Goal: Task Accomplishment & Management: Complete application form

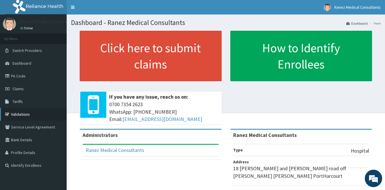
click at [25, 113] on link "Validations" at bounding box center [33, 114] width 67 height 13
click at [20, 72] on link "PA Code" at bounding box center [33, 75] width 67 height 13
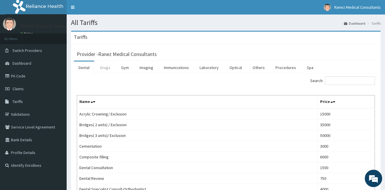
click at [105, 68] on link "Drugs" at bounding box center [104, 67] width 19 height 12
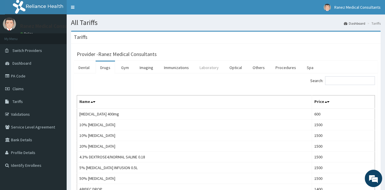
click at [207, 66] on link "Laboratory" at bounding box center [209, 67] width 28 height 12
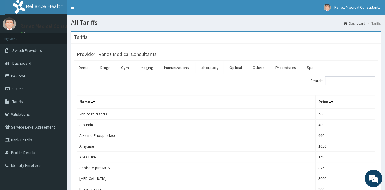
click at [350, 79] on input "Search:" at bounding box center [350, 80] width 50 height 9
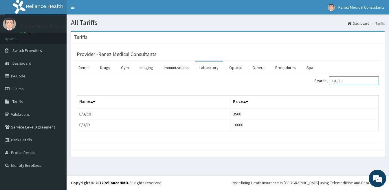
type input "E/U/CR"
click at [107, 67] on link "Drugs" at bounding box center [104, 67] width 19 height 12
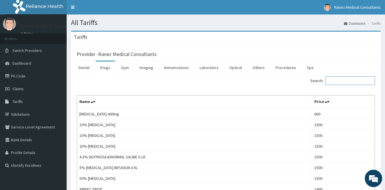
click at [348, 81] on input "Search:" at bounding box center [350, 80] width 50 height 9
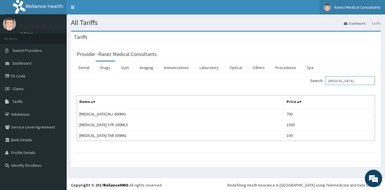
type input "QUININE"
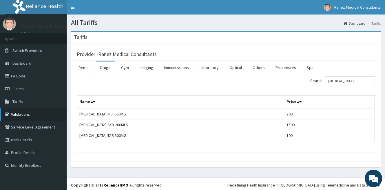
click at [23, 113] on link "Validations" at bounding box center [33, 114] width 67 height 13
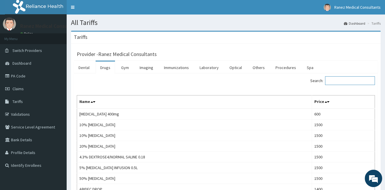
click at [346, 79] on input "Search:" at bounding box center [350, 80] width 50 height 9
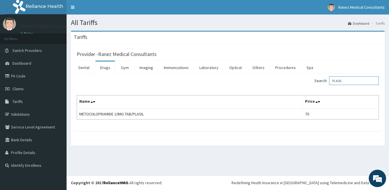
drag, startPoint x: 351, startPoint y: 80, endPoint x: 274, endPoint y: 80, distance: 77.3
click at [276, 80] on div "Search: PLASIL" at bounding box center [305, 81] width 147 height 10
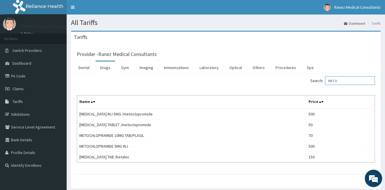
drag, startPoint x: 342, startPoint y: 81, endPoint x: 282, endPoint y: 81, distance: 59.9
click at [282, 81] on div "Search: METO" at bounding box center [302, 81] width 145 height 10
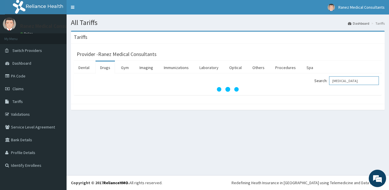
type input "[MEDICAL_DATA]"
click at [199, 69] on link "Laboratory" at bounding box center [209, 67] width 28 height 12
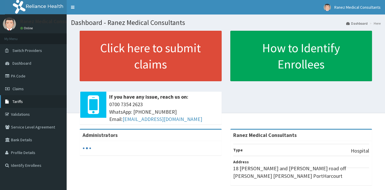
click at [22, 100] on span "Tariffs" at bounding box center [17, 101] width 10 height 5
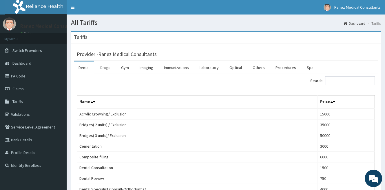
click at [109, 68] on link "Drugs" at bounding box center [104, 67] width 19 height 12
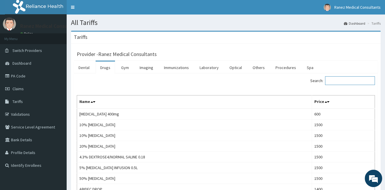
click at [350, 83] on input "Search:" at bounding box center [350, 80] width 50 height 9
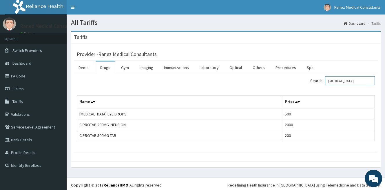
drag, startPoint x: 345, startPoint y: 81, endPoint x: 302, endPoint y: 81, distance: 42.2
click at [302, 81] on div "Search: CIPRO" at bounding box center [302, 81] width 145 height 10
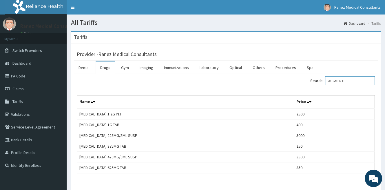
drag, startPoint x: 350, startPoint y: 81, endPoint x: 297, endPoint y: 87, distance: 53.0
click at [299, 87] on div "Search: AUGMENTI Name Price AUGMENTIN 1.2G INJ 2500 AUGMENTIN 1G TAB 400 AUGMEN…" at bounding box center [226, 124] width 298 height 97
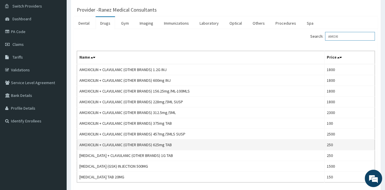
scroll to position [58, 0]
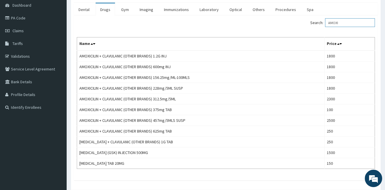
type input "AMOXI"
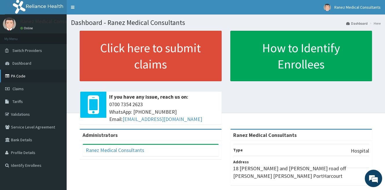
click at [21, 78] on link "PA Code" at bounding box center [33, 75] width 67 height 13
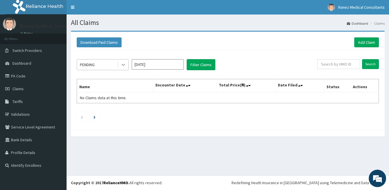
click at [122, 62] on icon at bounding box center [123, 65] width 6 height 6
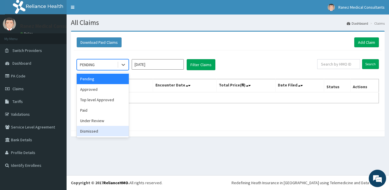
click at [97, 132] on div "Dismissed" at bounding box center [103, 131] width 52 height 10
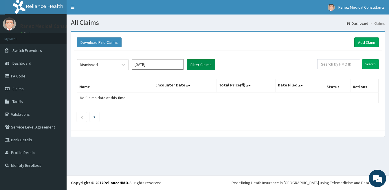
click at [196, 65] on button "Filter Claims" at bounding box center [201, 64] width 29 height 11
click at [124, 65] on icon at bounding box center [123, 65] width 6 height 6
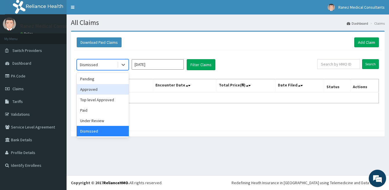
drag, startPoint x: 99, startPoint y: 91, endPoint x: 148, endPoint y: 76, distance: 52.2
click at [98, 91] on div "Approved" at bounding box center [103, 89] width 52 height 10
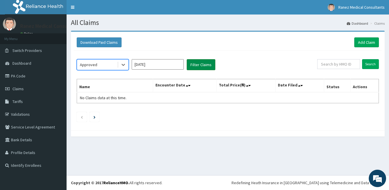
click at [203, 65] on button "Filter Claims" at bounding box center [201, 64] width 29 height 11
click at [140, 64] on input "[DATE]" at bounding box center [158, 64] width 52 height 10
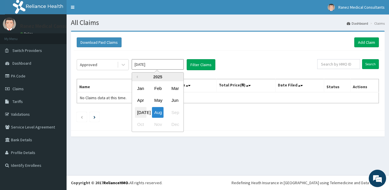
click at [140, 110] on div "Jul" at bounding box center [141, 112] width 12 height 11
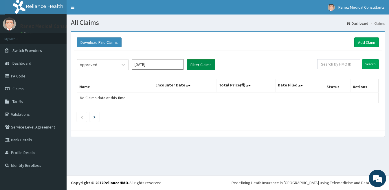
click at [202, 67] on button "Filter Claims" at bounding box center [201, 64] width 29 height 11
click at [203, 65] on button "Filter Claims" at bounding box center [201, 64] width 29 height 11
click at [125, 64] on icon at bounding box center [123, 65] width 3 height 2
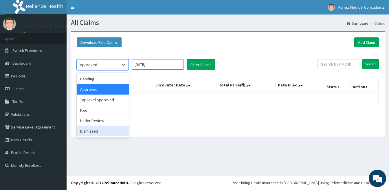
click at [93, 129] on div "Dismissed" at bounding box center [103, 131] width 52 height 10
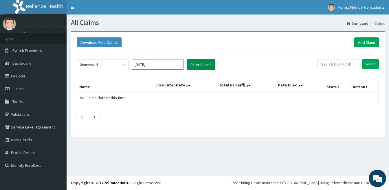
click at [207, 66] on button "Filter Claims" at bounding box center [201, 64] width 29 height 11
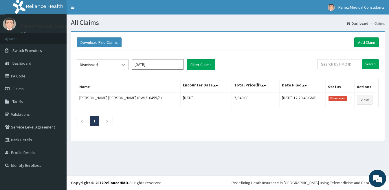
click at [125, 62] on icon at bounding box center [123, 65] width 6 height 6
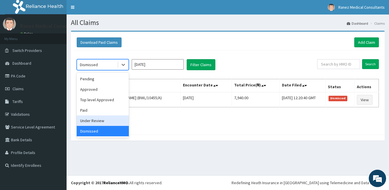
click at [97, 121] on div "Under Review" at bounding box center [103, 120] width 52 height 10
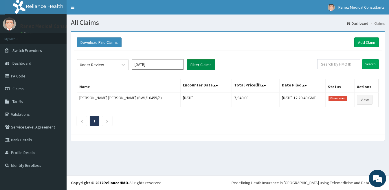
click at [198, 64] on button "Filter Claims" at bounding box center [201, 64] width 29 height 11
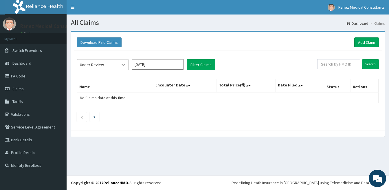
click at [119, 62] on div at bounding box center [123, 64] width 10 height 10
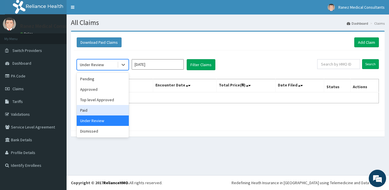
click at [89, 111] on div "Paid" at bounding box center [103, 110] width 52 height 10
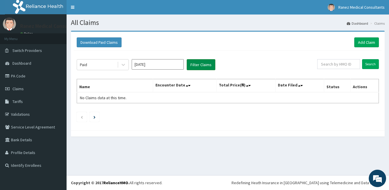
click at [200, 62] on button "Filter Claims" at bounding box center [201, 64] width 29 height 11
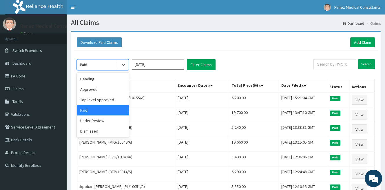
click at [105, 65] on div "Paid" at bounding box center [97, 64] width 40 height 9
click at [92, 77] on div "Pending" at bounding box center [103, 78] width 52 height 10
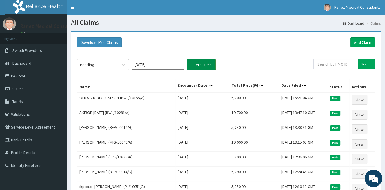
click at [200, 60] on button "Filter Claims" at bounding box center [201, 64] width 29 height 11
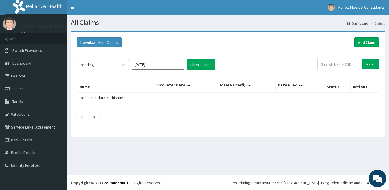
click at [154, 65] on input "Jul 2025" at bounding box center [158, 64] width 52 height 10
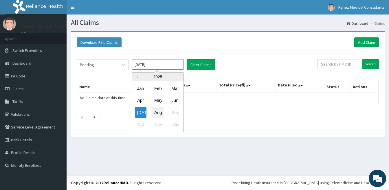
click at [159, 111] on div "Aug" at bounding box center [158, 112] width 12 height 11
type input "[DATE]"
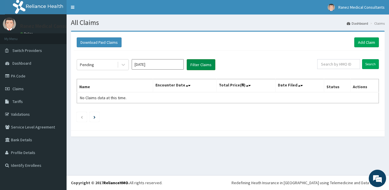
click at [205, 65] on button "Filter Claims" at bounding box center [201, 64] width 29 height 11
click at [364, 42] on link "Add Claim" at bounding box center [366, 42] width 25 height 10
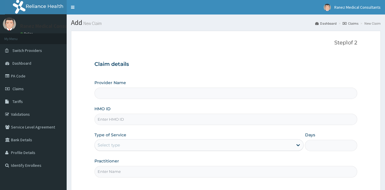
drag, startPoint x: 0, startPoint y: 0, endPoint x: 121, endPoint y: 122, distance: 172.3
click at [121, 122] on input "HMO ID" at bounding box center [225, 118] width 262 height 11
type input "Ranez Medical Consultants"
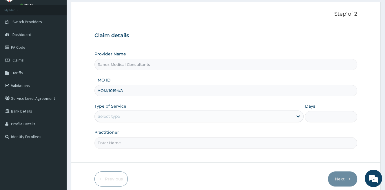
scroll to position [29, 0]
type input "AOM/10194/A"
click at [126, 116] on div "Select type" at bounding box center [194, 115] width 198 height 9
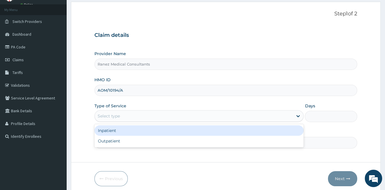
click at [115, 132] on div "Inpatient" at bounding box center [198, 130] width 209 height 10
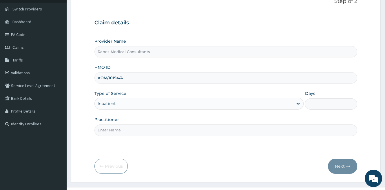
scroll to position [53, 0]
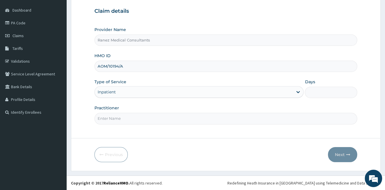
click at [311, 96] on input "Days" at bounding box center [330, 92] width 52 height 11
type input "1"
click at [135, 118] on input "Practitioner" at bounding box center [225, 118] width 262 height 11
type input "DR AKANIMOH"
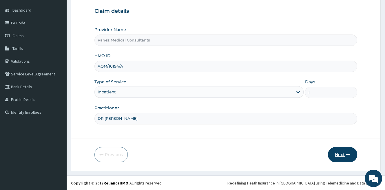
click at [341, 153] on button "Next" at bounding box center [342, 154] width 29 height 15
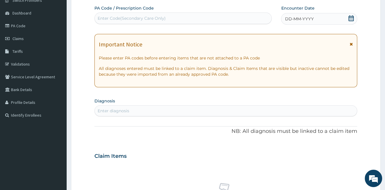
scroll to position [116, 0]
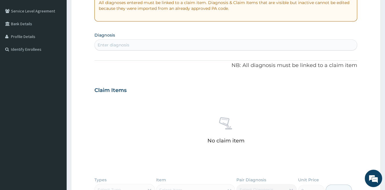
click at [147, 44] on div "Enter diagnosis" at bounding box center [226, 44] width 262 height 9
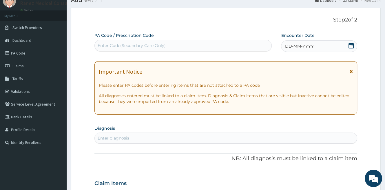
scroll to position [0, 0]
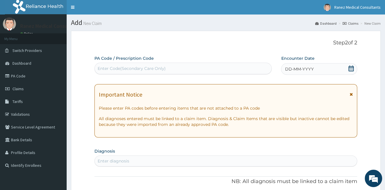
click at [349, 68] on icon at bounding box center [351, 68] width 6 height 6
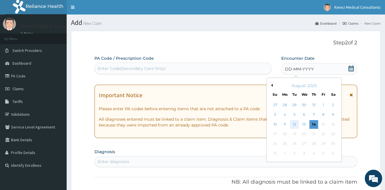
click at [293, 123] on div "12" at bounding box center [294, 124] width 9 height 9
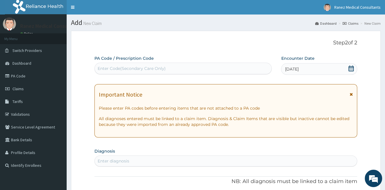
click at [146, 70] on div "Enter Code(Secondary Care Only)" at bounding box center [132, 68] width 68 height 6
paste input "PA/020D09"
type input "PA/020D09"
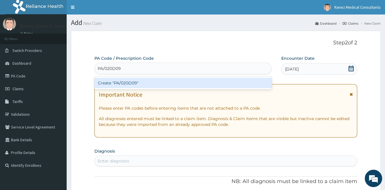
click at [134, 81] on div "Create "PA/020D09"" at bounding box center [182, 83] width 177 height 10
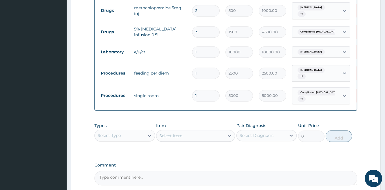
scroll to position [335, 0]
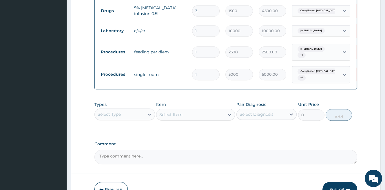
click at [131, 112] on div "Select Type" at bounding box center [119, 113] width 49 height 9
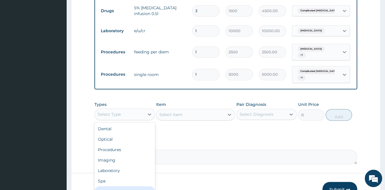
click at [102, 187] on div "Drugs" at bounding box center [124, 191] width 60 height 10
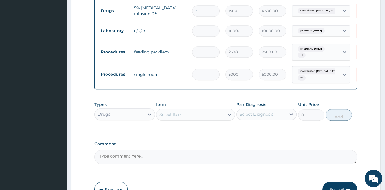
click at [193, 110] on div "Select Item" at bounding box center [190, 114] width 68 height 9
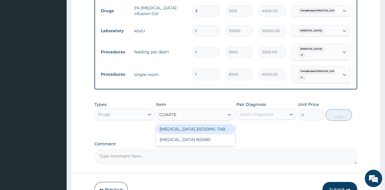
type input "COARTEM"
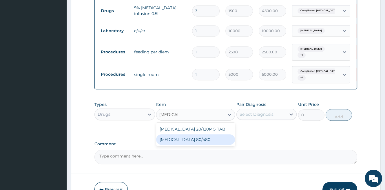
click at [192, 136] on div "COARTEM 80/480" at bounding box center [195, 139] width 79 height 10
type input "400"
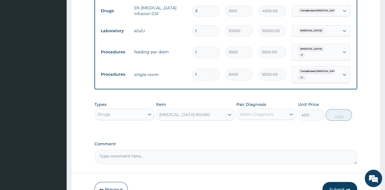
click at [247, 111] on div "Select Diagnosis" at bounding box center [256, 114] width 34 height 6
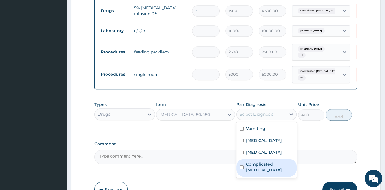
click at [258, 161] on label "Complicated malaria" at bounding box center [269, 167] width 47 height 12
checkbox input "true"
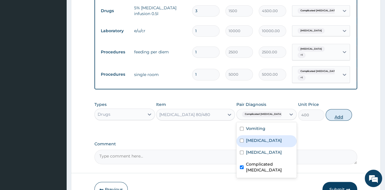
click at [332, 109] on button "Add" at bounding box center [338, 115] width 26 height 12
type input "0"
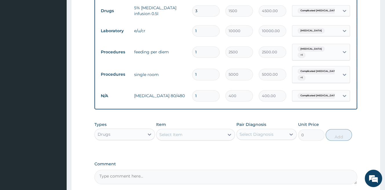
click at [186, 131] on div "Select Item" at bounding box center [190, 134] width 68 height 9
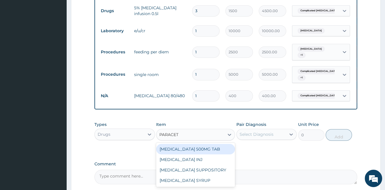
type input "PARACETA"
click at [212, 144] on div "PARACETAMOL 500MG TAB" at bounding box center [195, 149] width 79 height 10
type input "30"
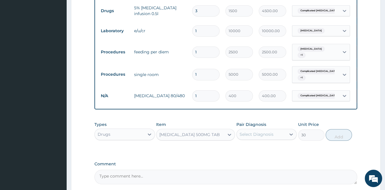
click at [248, 131] on div "Select Diagnosis" at bounding box center [256, 134] width 34 height 6
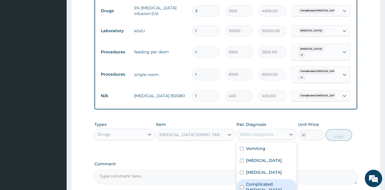
click at [261, 181] on label "Complicated malaria" at bounding box center [269, 187] width 47 height 12
checkbox input "true"
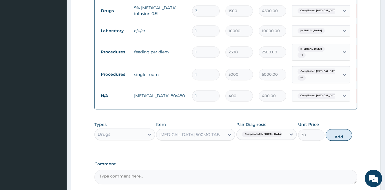
click at [337, 133] on button "Add" at bounding box center [338, 135] width 26 height 12
type input "0"
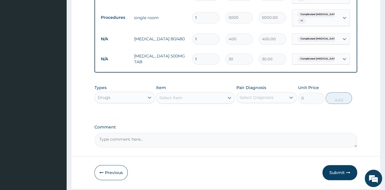
scroll to position [393, 0]
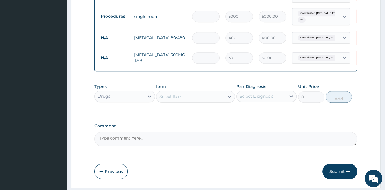
click at [175, 93] on div "Select Item" at bounding box center [170, 96] width 23 height 6
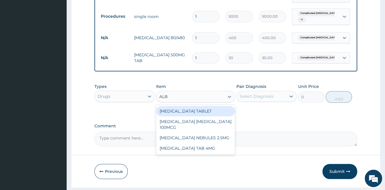
type input "ALBE"
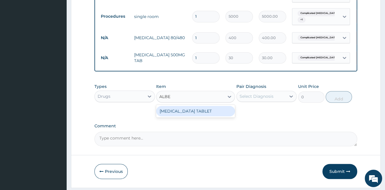
click at [184, 108] on div "ALBENDAZOLE TABLET" at bounding box center [195, 111] width 79 height 10
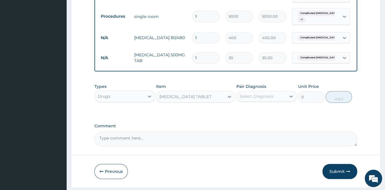
type input "200"
click at [202, 93] on div "ALBENDAZOLE TABLET" at bounding box center [185, 96] width 52 height 6
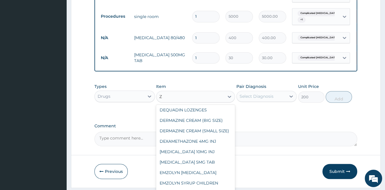
scroll to position [0, 0]
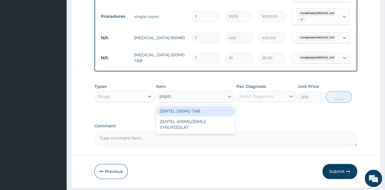
type input "ZENTE"
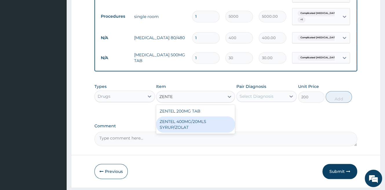
click at [195, 121] on div "ZENTEL 400MG/20MLS SYRUP/ZOLAT" at bounding box center [195, 124] width 79 height 16
type input "800"
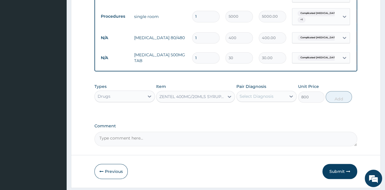
click at [260, 93] on div "Select Diagnosis" at bounding box center [256, 96] width 34 height 6
click at [200, 123] on label "Comment" at bounding box center [225, 125] width 262 height 5
click at [200, 131] on textarea "Comment" at bounding box center [225, 138] width 262 height 14
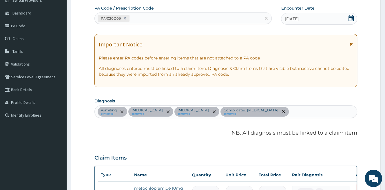
scroll to position [45, 0]
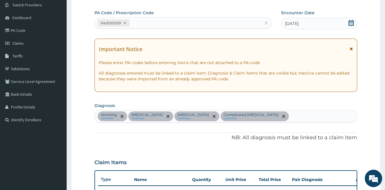
click at [275, 115] on div "Vomiting confirmed Gastroenteritis confirmed Typhoid fever confirmed Complicate…" at bounding box center [226, 116] width 262 height 12
type input "HELMINTH"
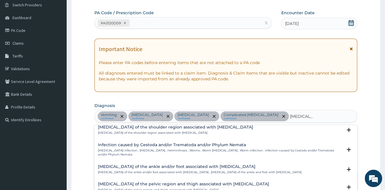
scroll to position [58, 0]
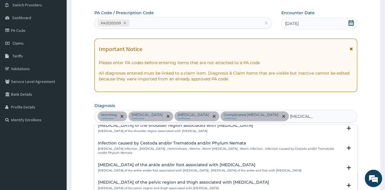
click at [179, 143] on h4 "Infection caused by Cestoda and/or Trematoda and/or Phylum Nemata" at bounding box center [220, 143] width 244 height 4
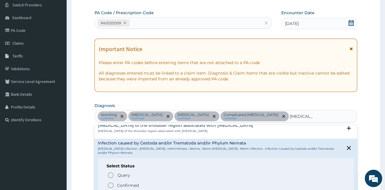
click at [126, 185] on p "Confirmed" at bounding box center [128, 185] width 22 height 6
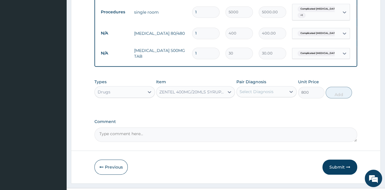
scroll to position [416, 0]
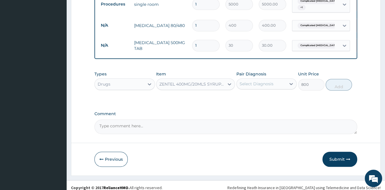
click at [263, 81] on div "Select Diagnosis" at bounding box center [256, 84] width 34 height 6
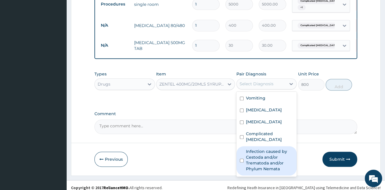
click at [260, 150] on label "Infection caused by Cestoda and/or Trematoda and/or Phylum Nemata" at bounding box center [269, 159] width 47 height 23
checkbox input "true"
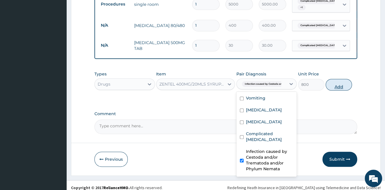
click at [332, 81] on button "Add" at bounding box center [338, 85] width 26 height 12
type input "0"
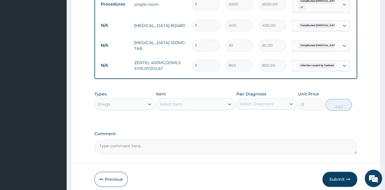
click at [178, 101] on div "Select Item" at bounding box center [170, 104] width 23 height 6
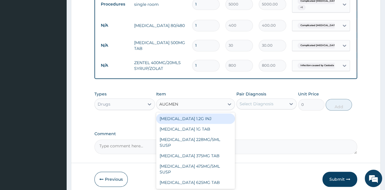
type input "AUGMENT"
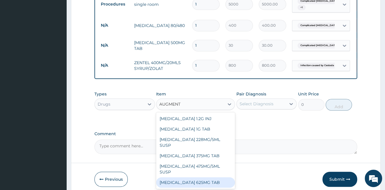
click at [196, 177] on div "AUGMENTIN 625MG TAB" at bounding box center [195, 182] width 79 height 10
type input "350"
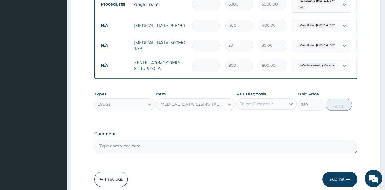
click at [255, 101] on div "Select Diagnosis" at bounding box center [256, 104] width 34 height 6
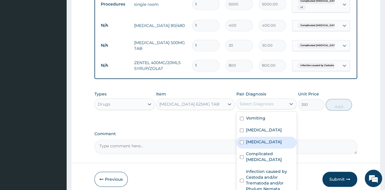
click at [265, 139] on label "Typhoid fever" at bounding box center [264, 142] width 36 height 6
checkbox input "true"
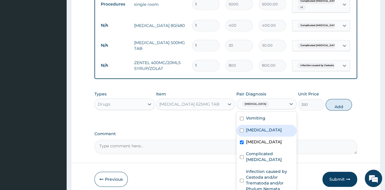
click at [266, 127] on label "Gastroenteritis" at bounding box center [264, 130] width 36 height 6
checkbox input "true"
click at [339, 100] on button "Add" at bounding box center [338, 105] width 26 height 12
type input "0"
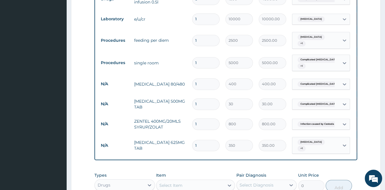
scroll to position [358, 0]
type input "10"
type input "3500.00"
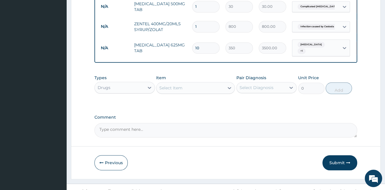
scroll to position [456, 0]
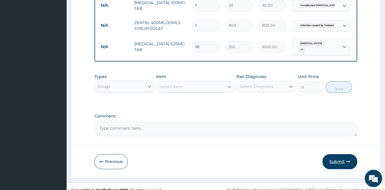
type input "10"
click at [337, 154] on button "Submit" at bounding box center [339, 161] width 35 height 15
